Goal: Information Seeking & Learning: Learn about a topic

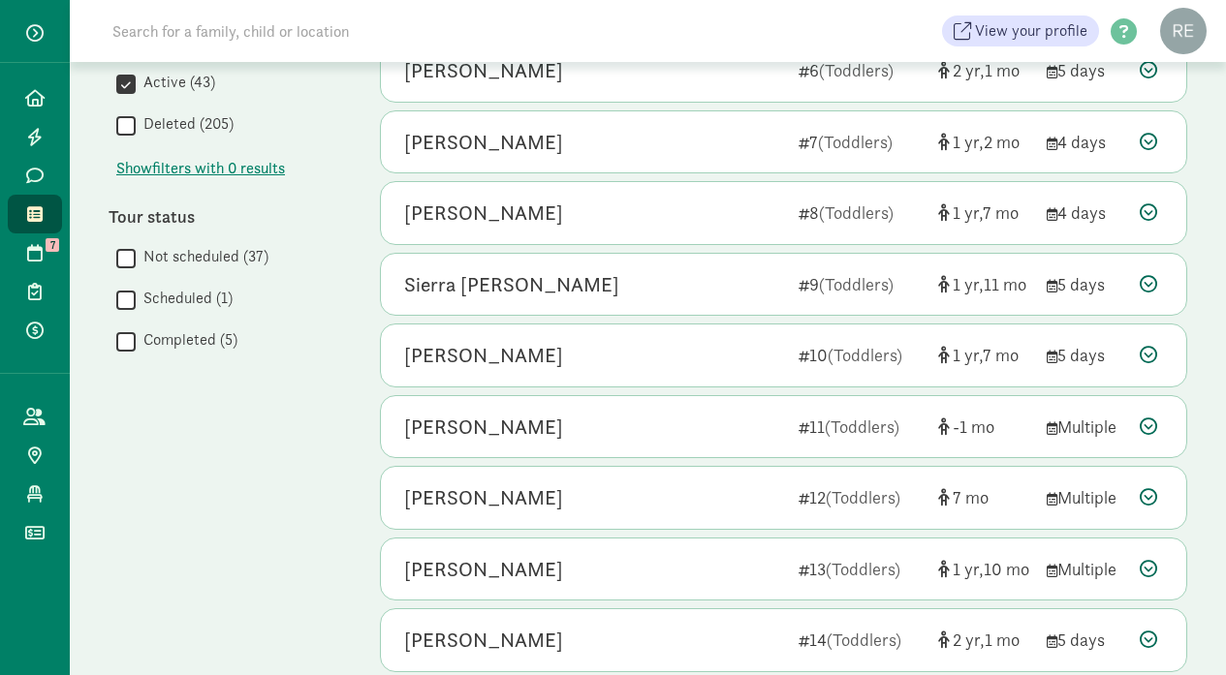
scroll to position [844, 0]
click at [186, 298] on label "Scheduled (1)" at bounding box center [184, 296] width 97 height 23
click at [136, 298] on input "Scheduled (1)" at bounding box center [125, 298] width 19 height 26
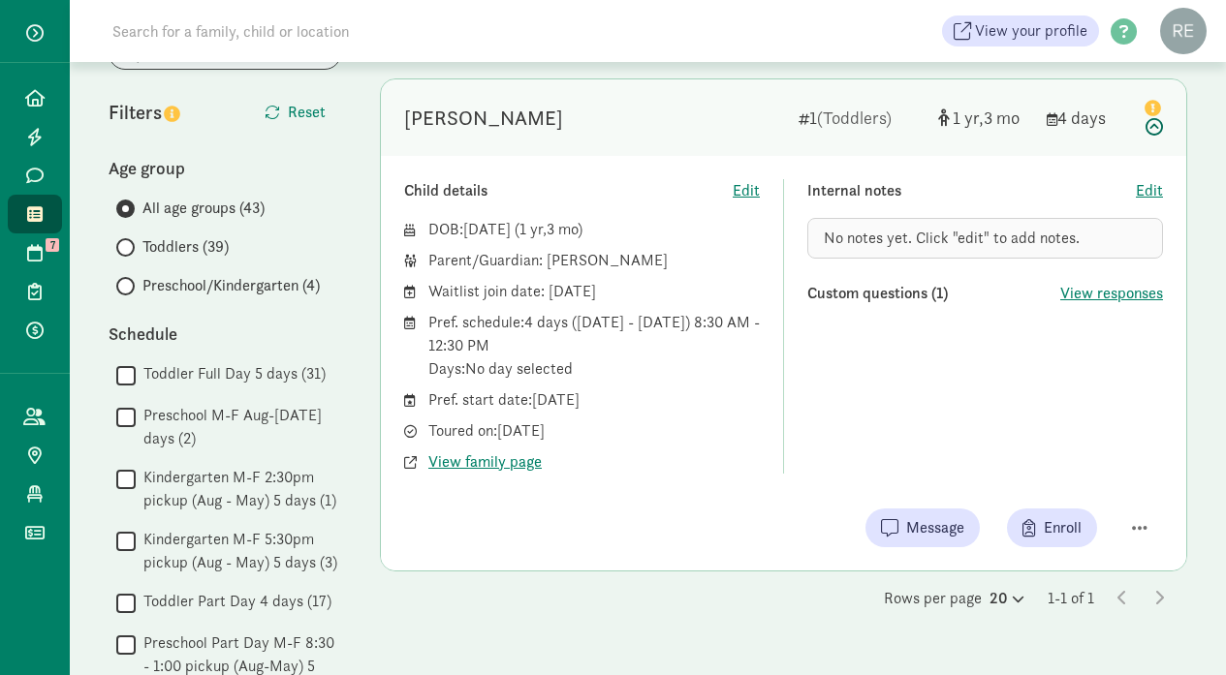
scroll to position [147, 0]
click at [1114, 294] on span "View responses" at bounding box center [1111, 292] width 103 height 23
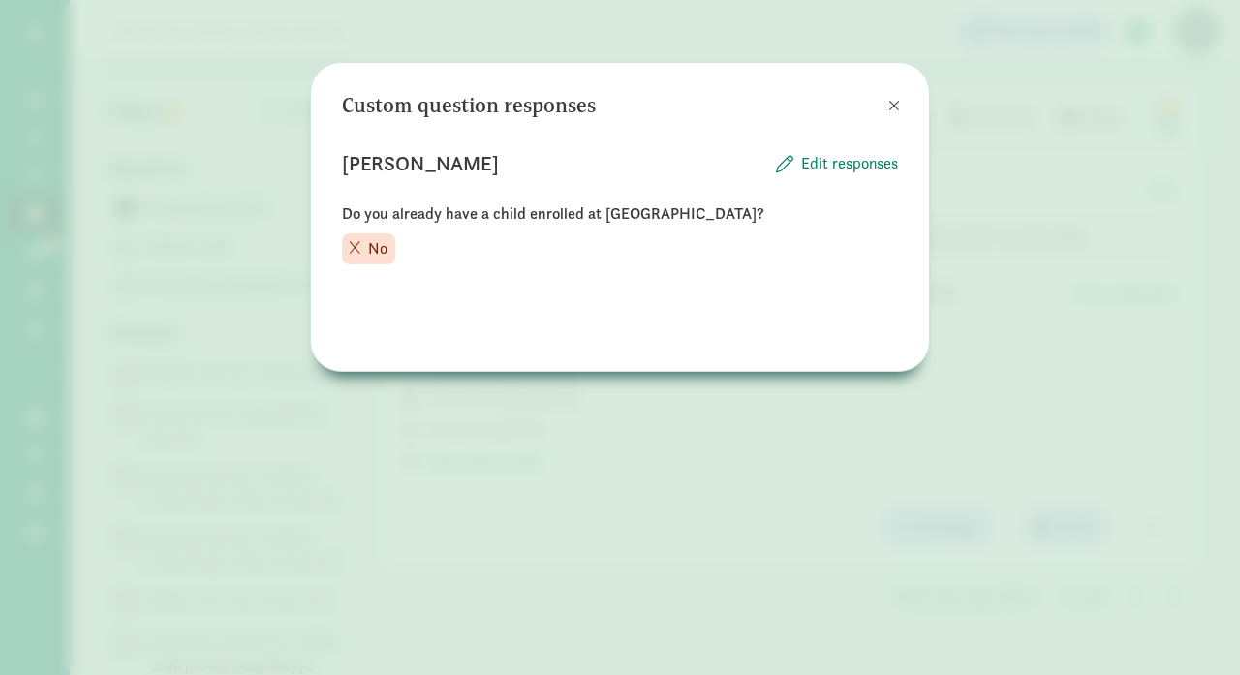
click at [896, 98] on span at bounding box center [895, 106] width 12 height 16
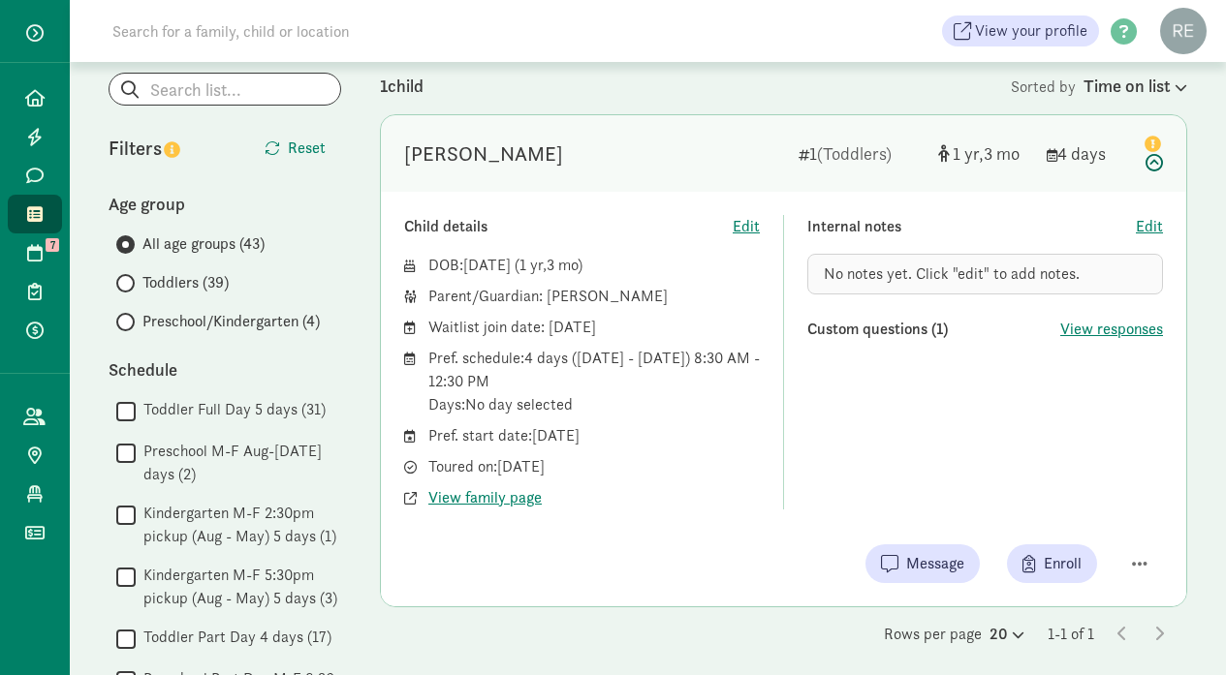
scroll to position [115, 0]
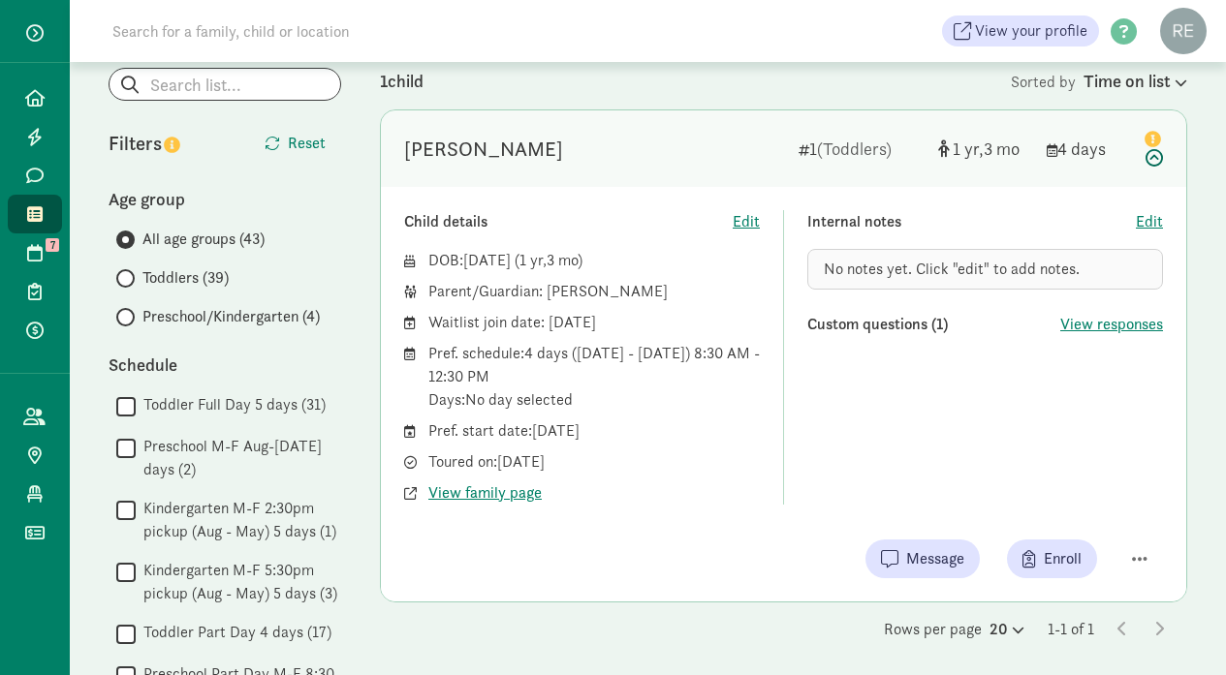
click at [125, 276] on input "Toddlers (39)" at bounding box center [122, 278] width 13 height 13
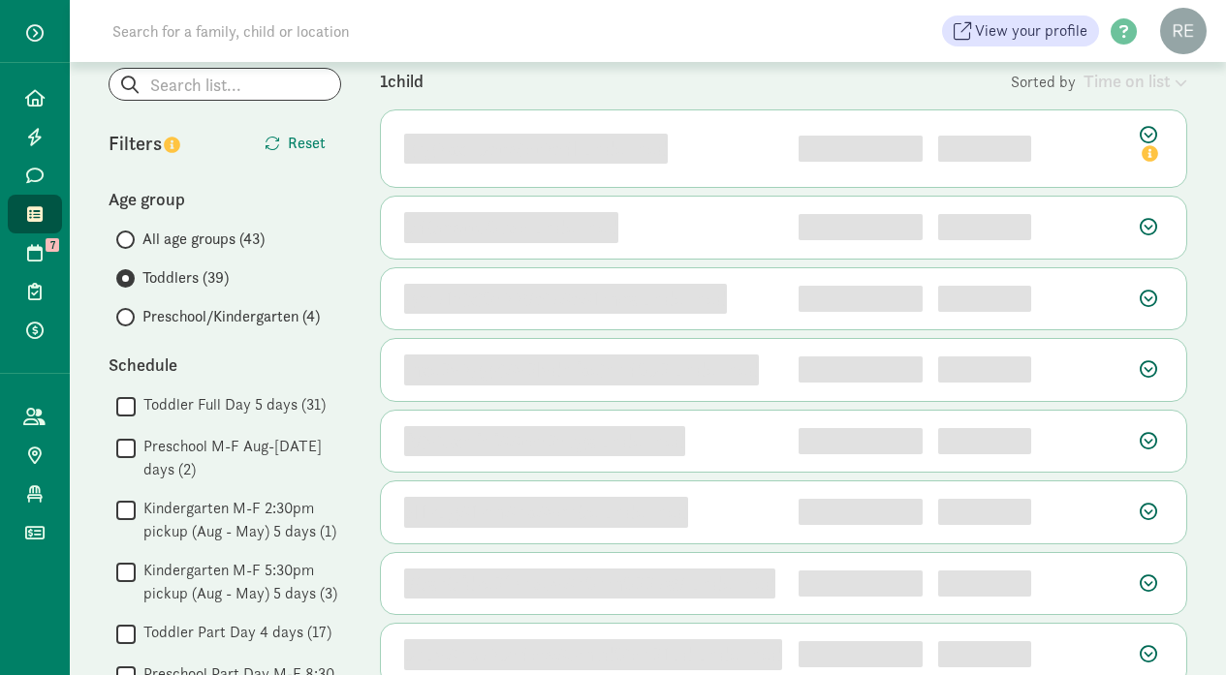
scroll to position [0, 0]
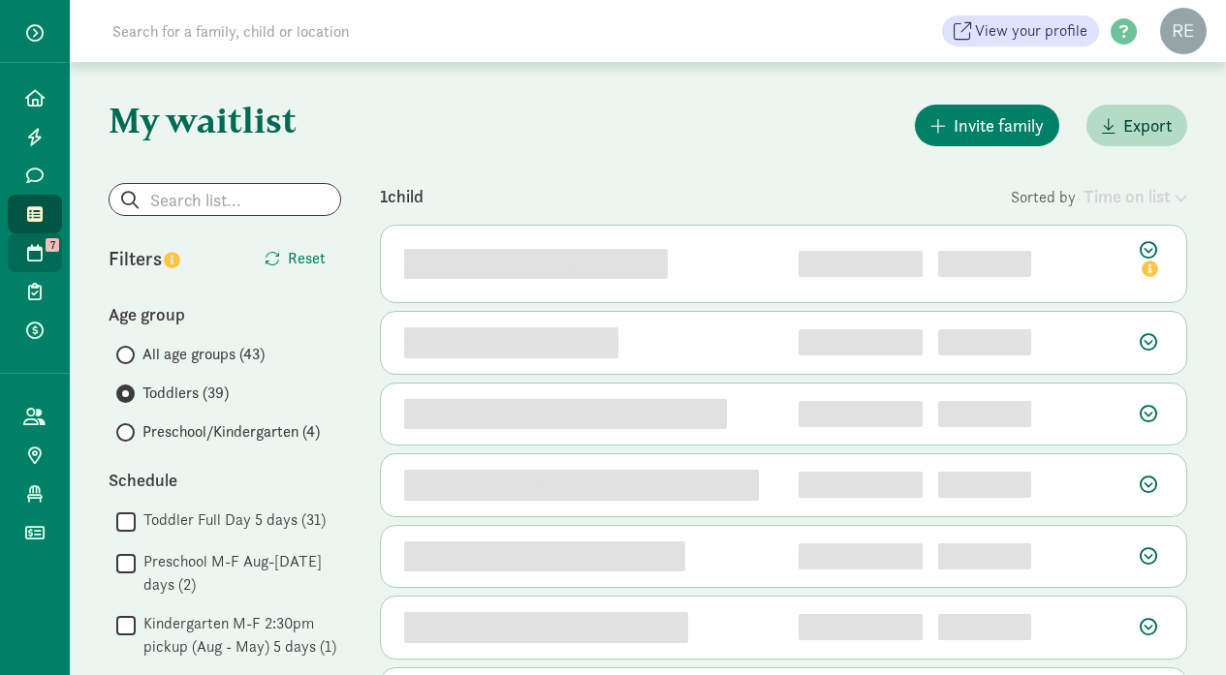
click at [52, 260] on link "Tours 7" at bounding box center [35, 253] width 54 height 39
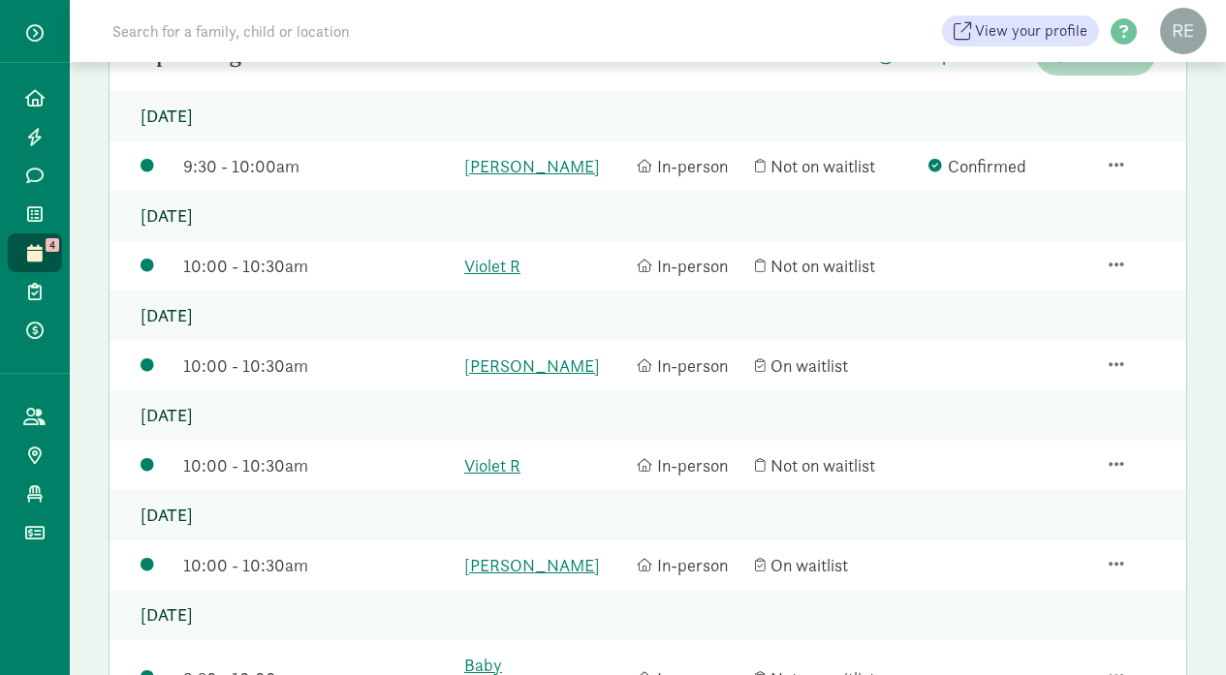
scroll to position [225, 0]
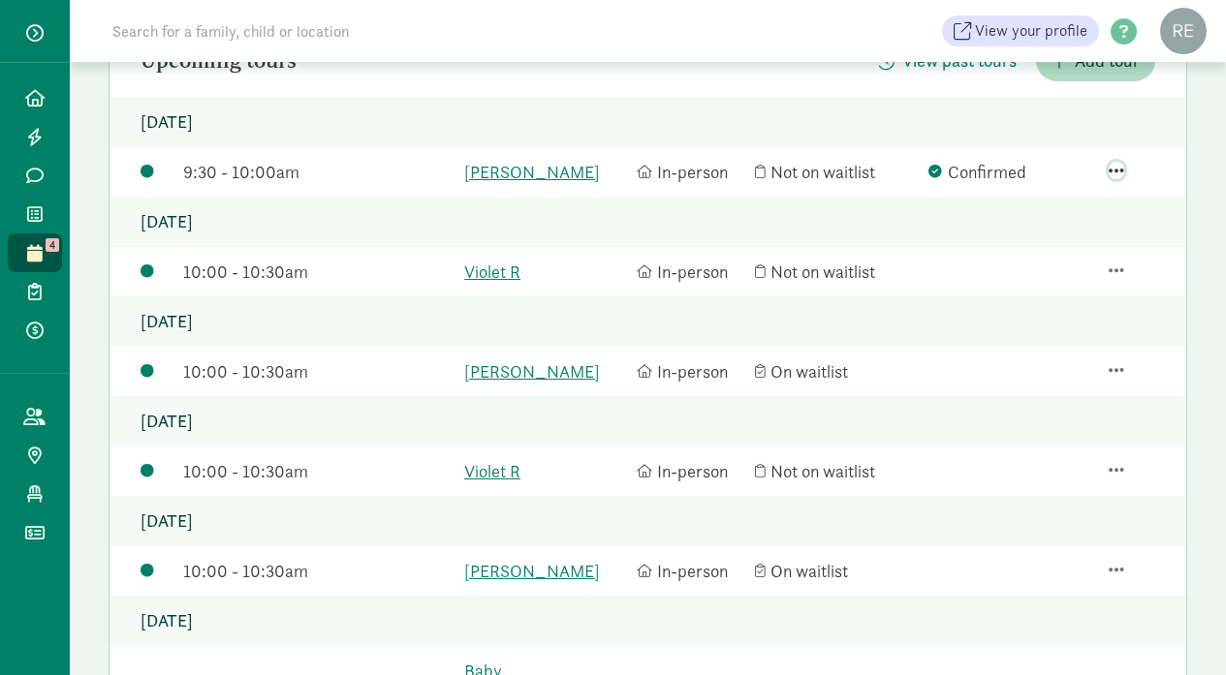
click at [1115, 179] on span "button" at bounding box center [1117, 170] width 16 height 17
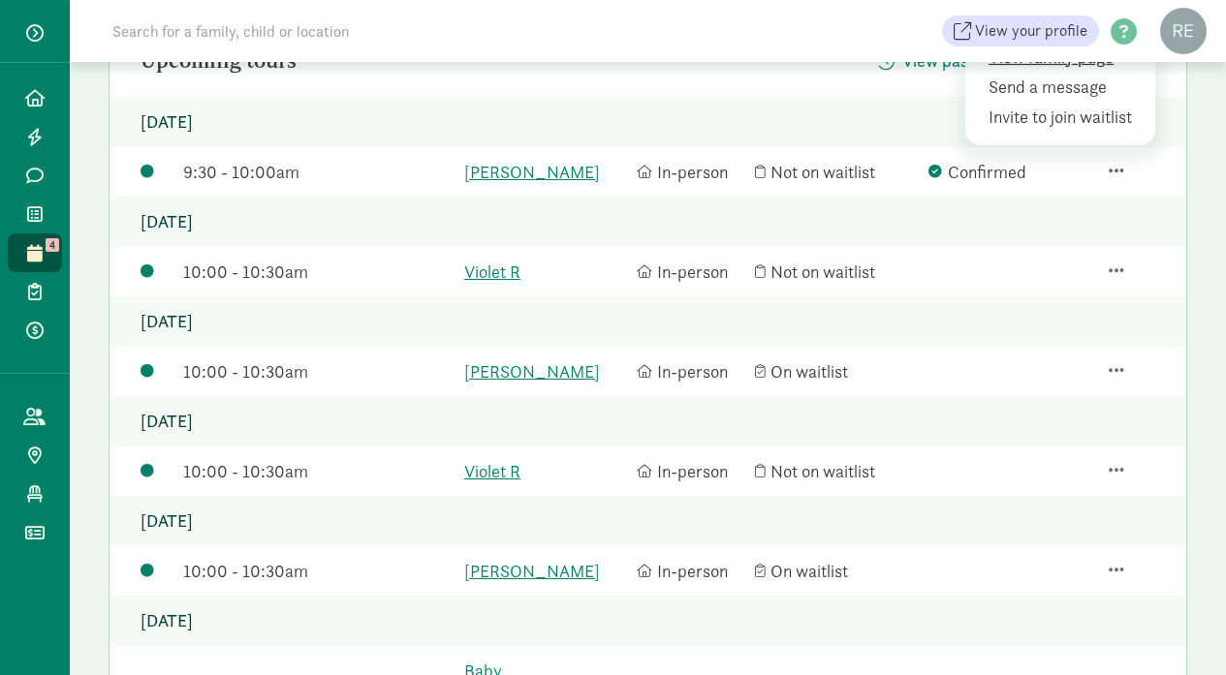
click at [1093, 74] on div "View family page" at bounding box center [1063, 87] width 150 height 26
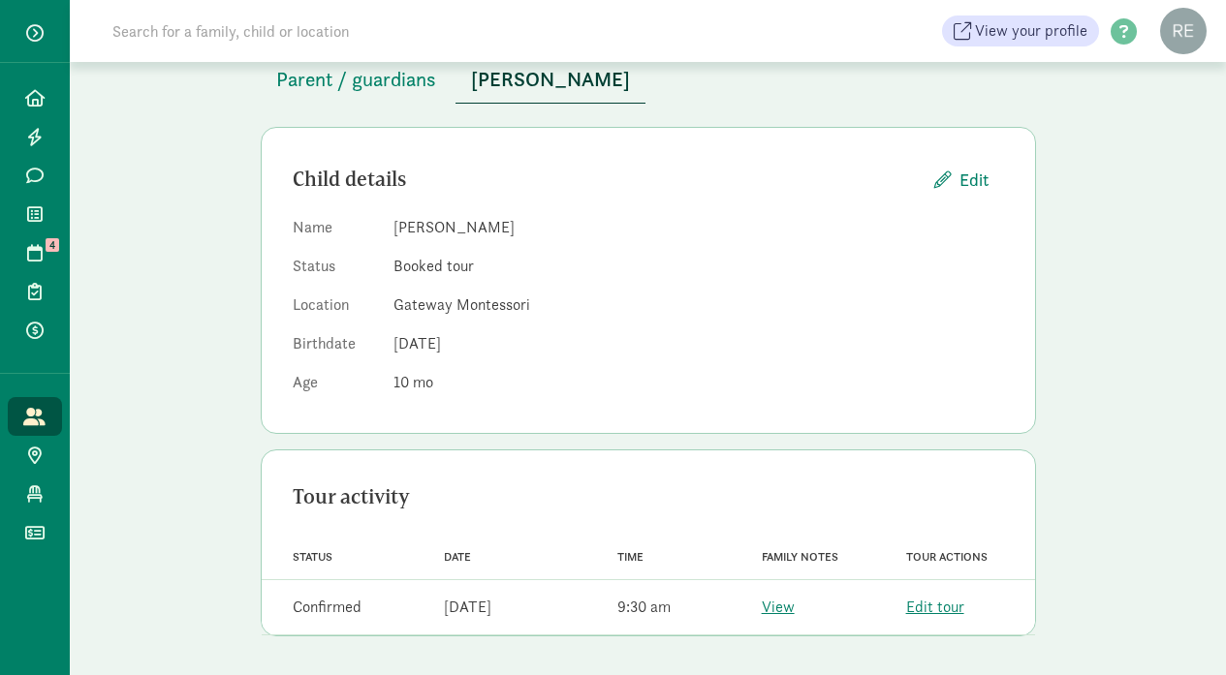
scroll to position [129, 0]
click at [371, 76] on span "Parent / guardians" at bounding box center [356, 80] width 160 height 31
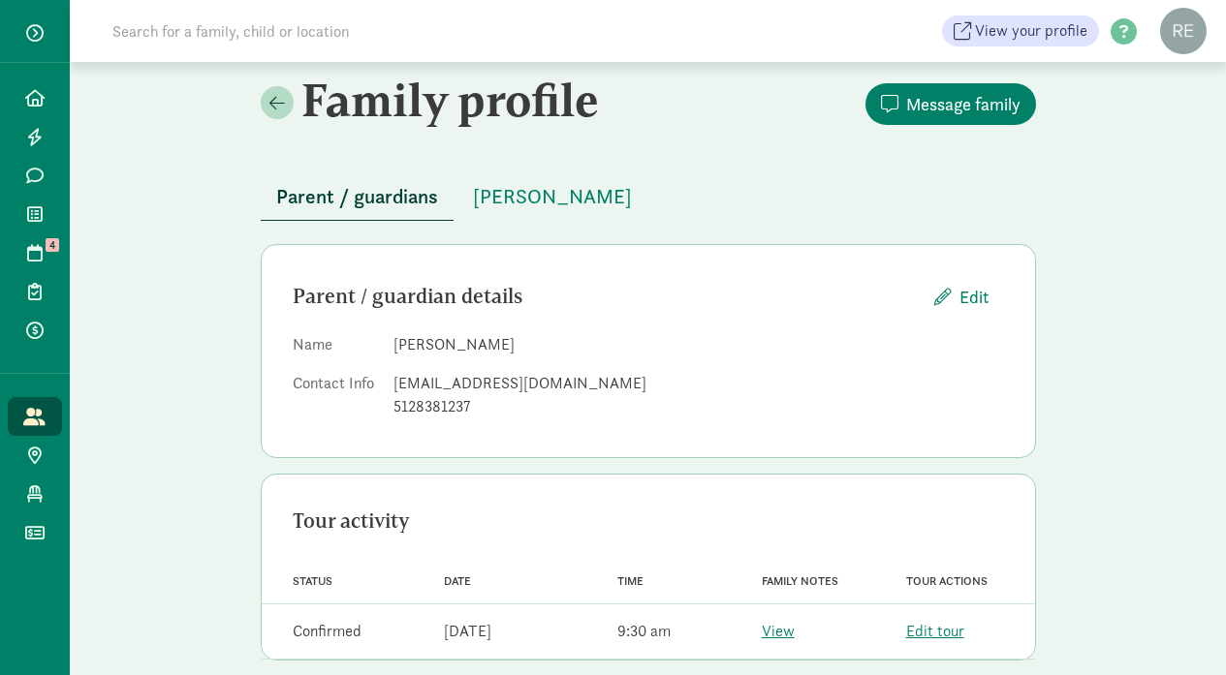
scroll to position [29, 0]
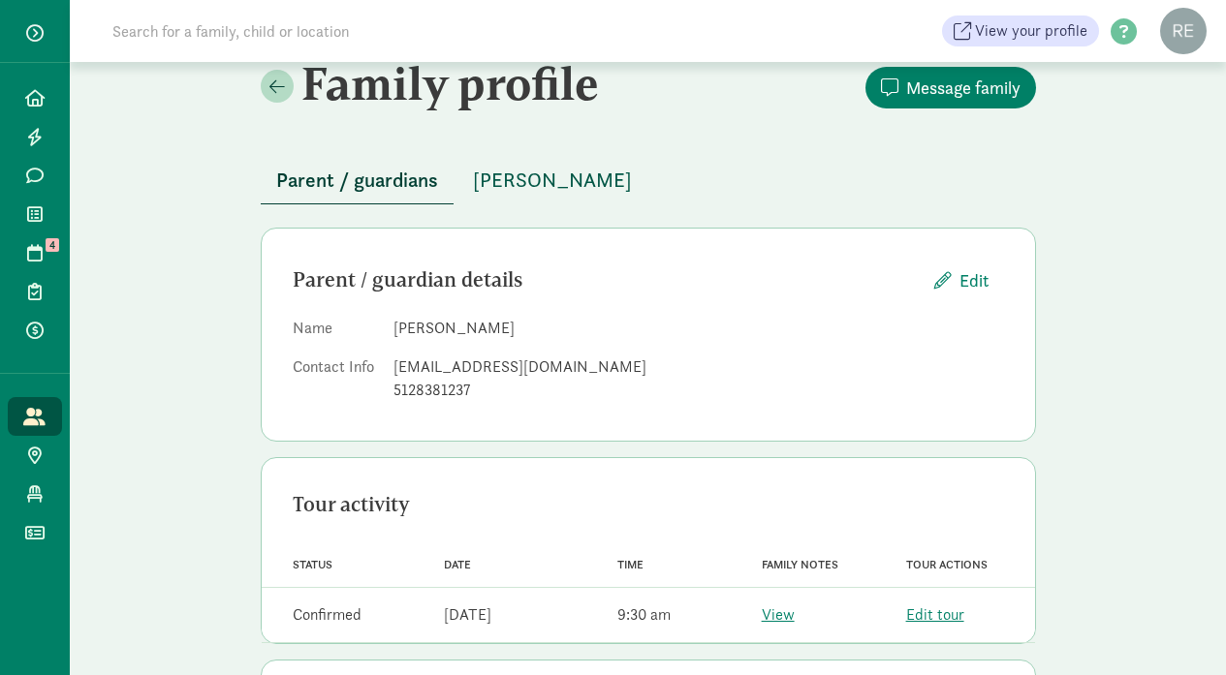
click at [632, 176] on span "Katherine Castro Hagen" at bounding box center [552, 180] width 159 height 31
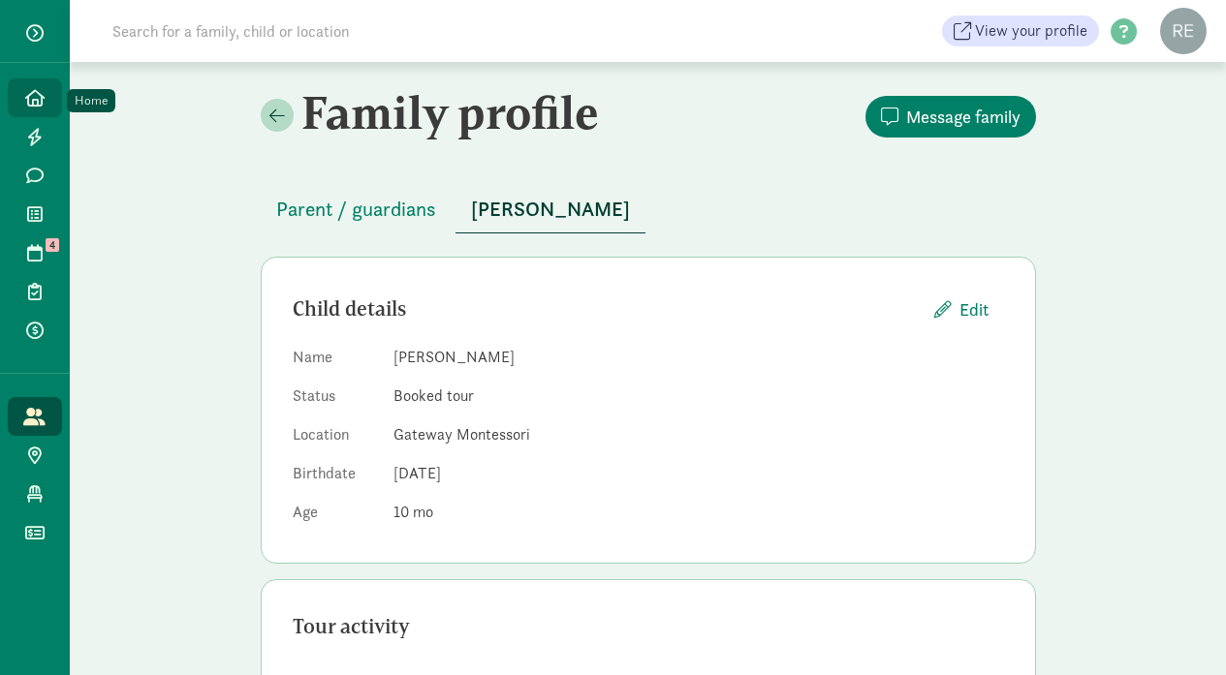
click at [36, 95] on icon at bounding box center [34, 97] width 19 height 17
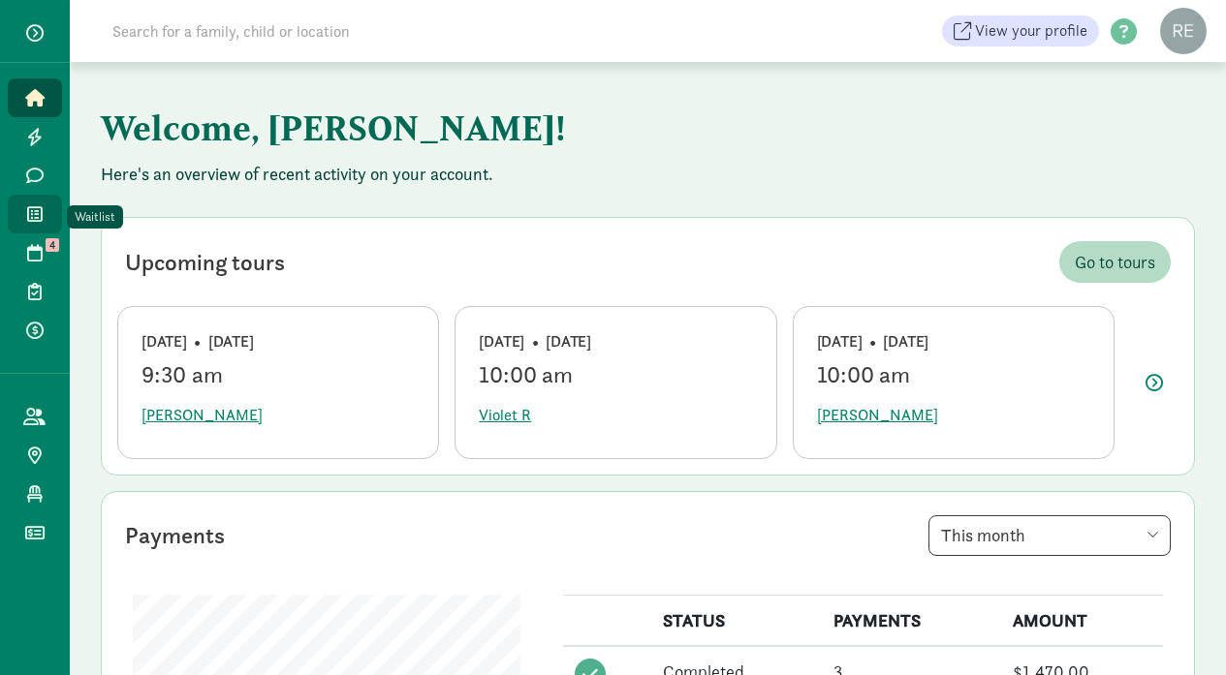
click at [38, 210] on icon at bounding box center [35, 213] width 16 height 17
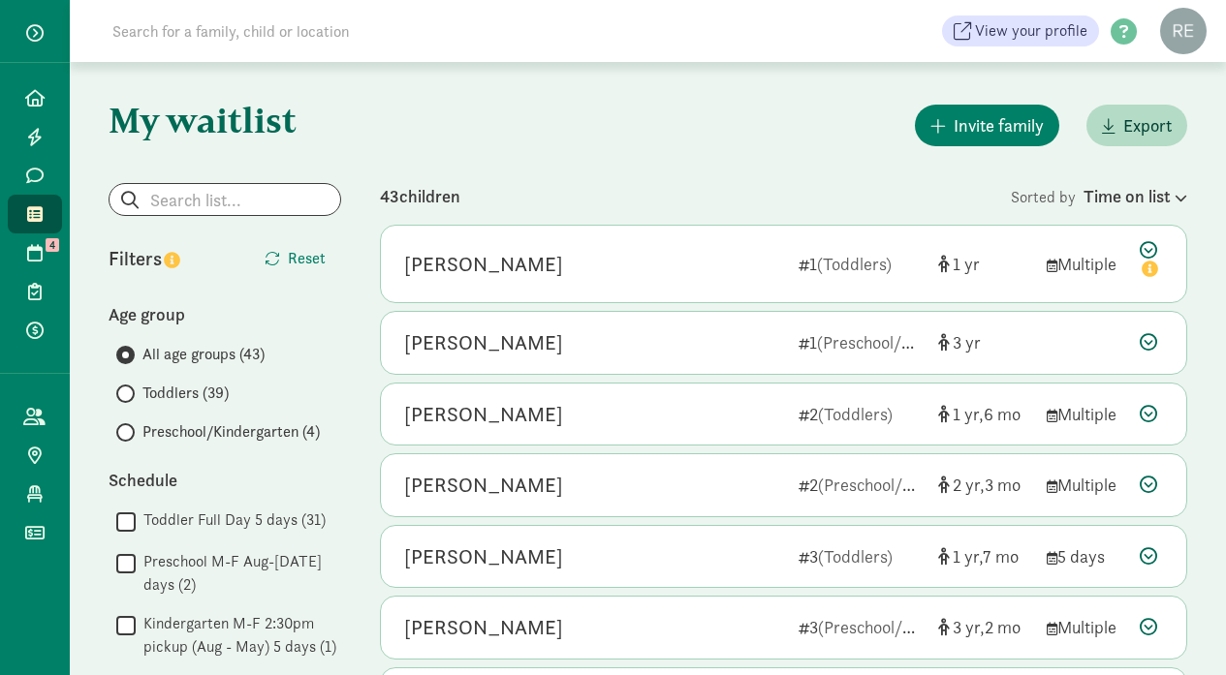
click at [123, 395] on input "Toddlers (39)" at bounding box center [122, 394] width 13 height 13
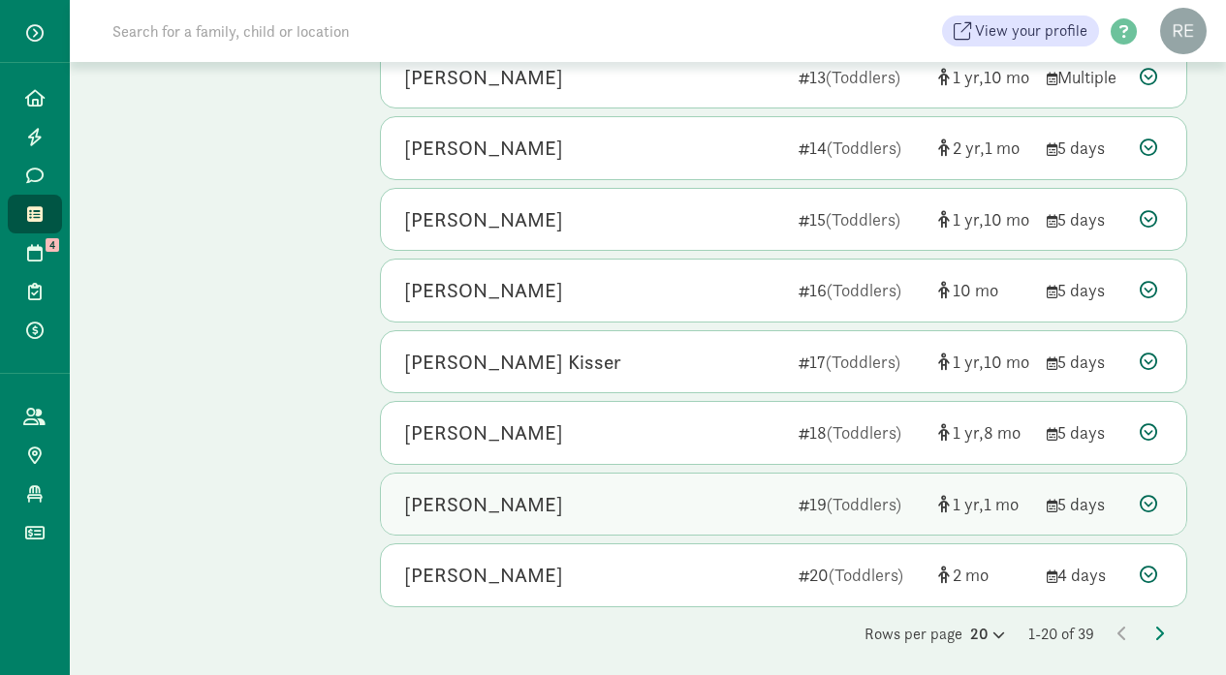
scroll to position [1049, 0]
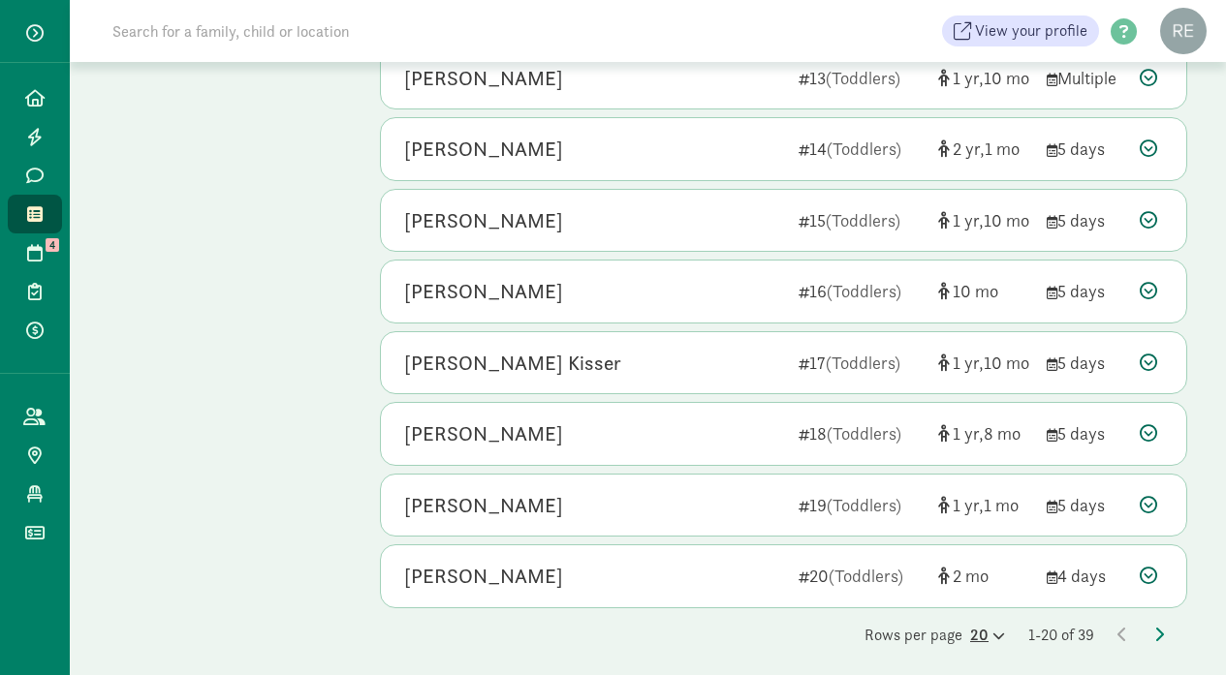
click at [992, 630] on icon at bounding box center [996, 636] width 16 height 13
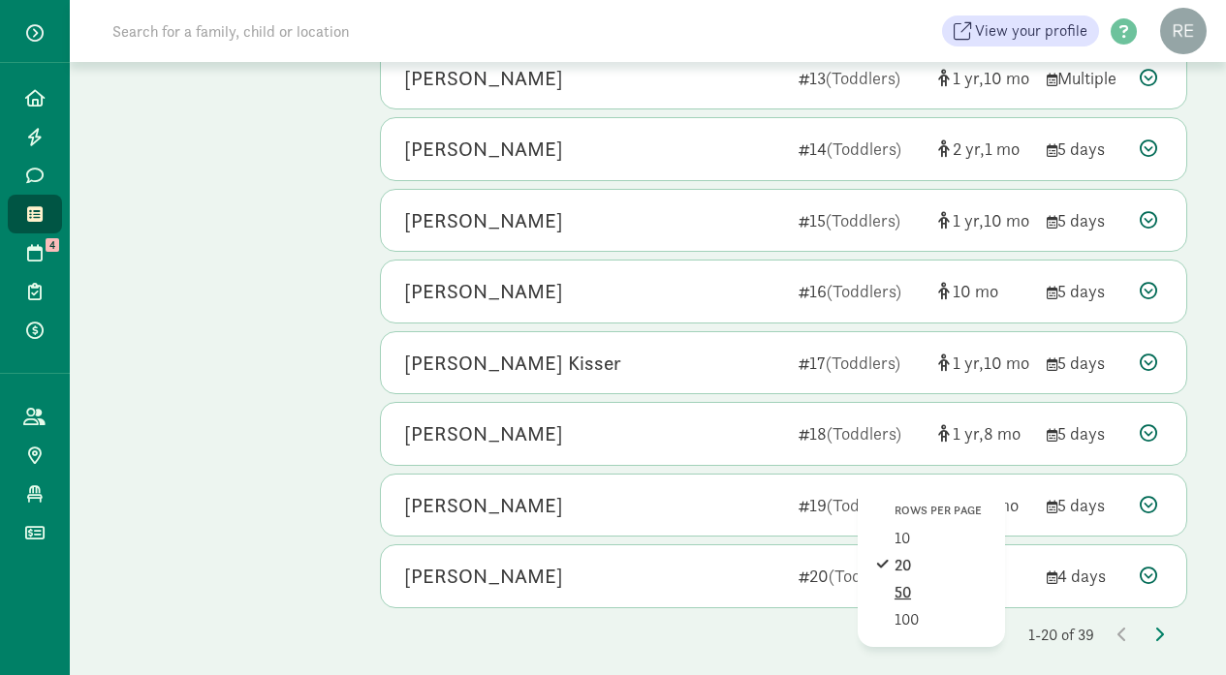
click at [911, 609] on div "50" at bounding box center [940, 620] width 92 height 23
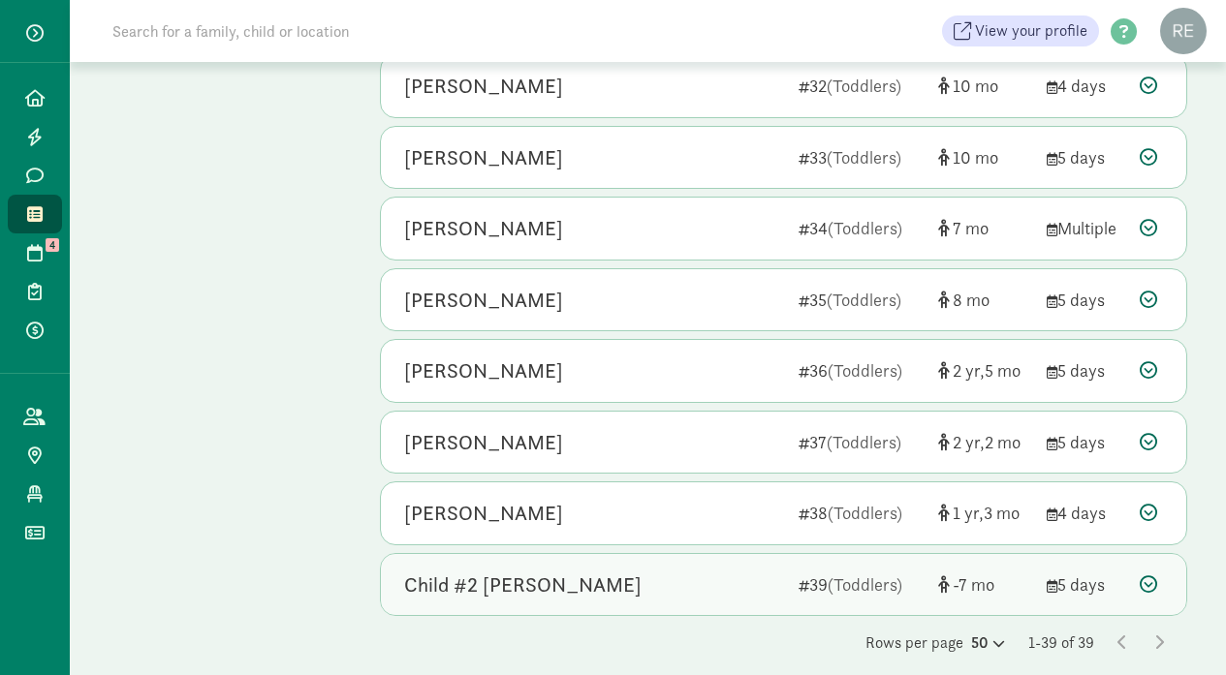
scroll to position [2393, 0]
